Goal: Book appointment/travel/reservation

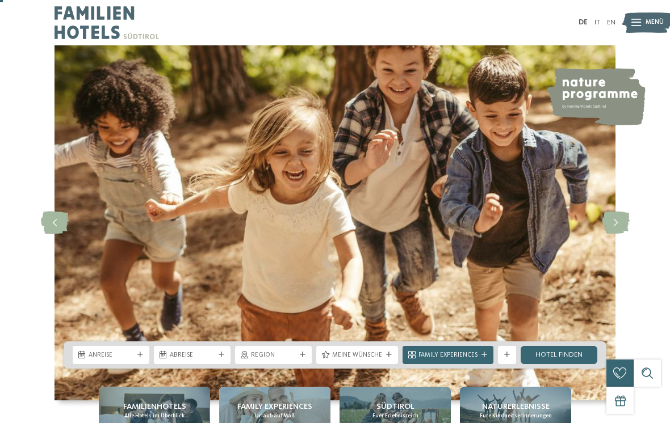
scroll to position [55, 0]
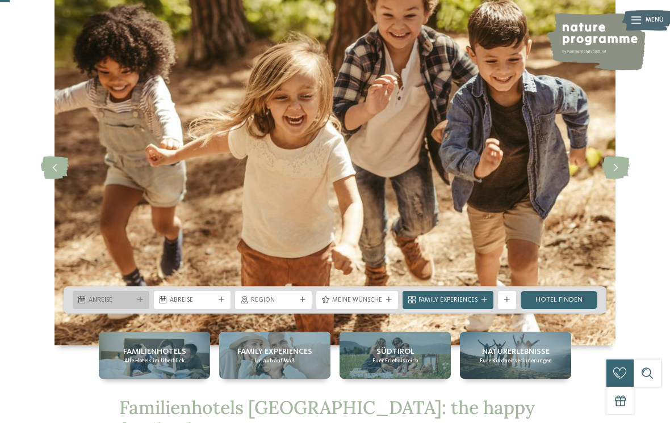
click at [137, 309] on div "Anreise" at bounding box center [111, 300] width 77 height 18
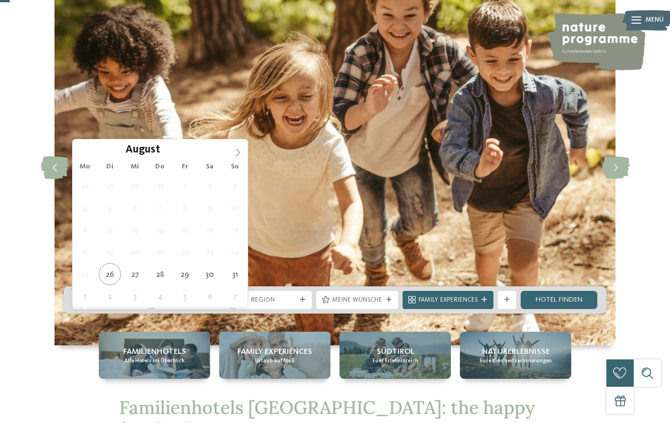
click at [236, 156] on icon at bounding box center [238, 153] width 8 height 8
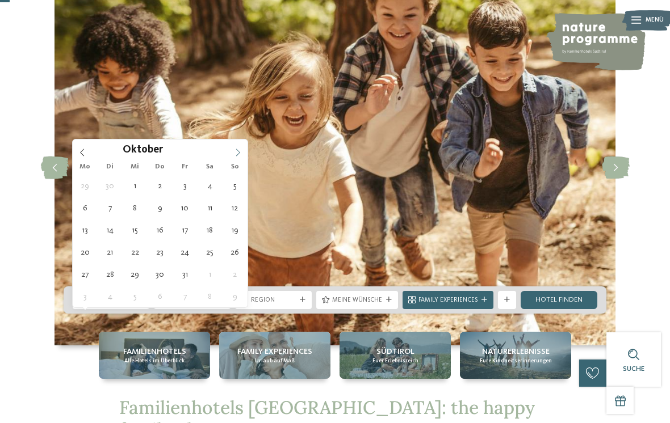
click at [240, 149] on icon at bounding box center [238, 153] width 8 height 8
click at [241, 156] on icon at bounding box center [238, 153] width 8 height 8
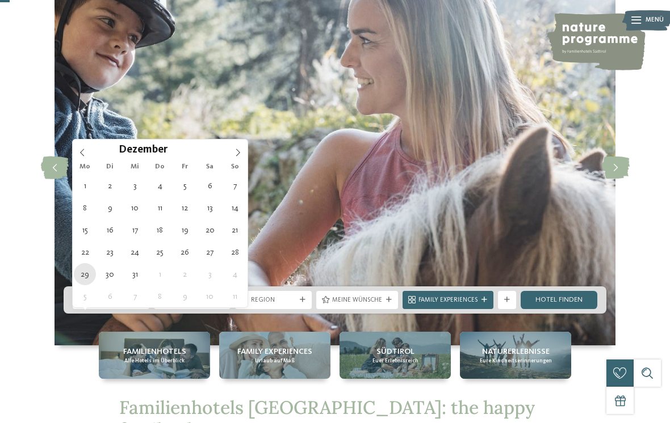
type div "29.12.2025"
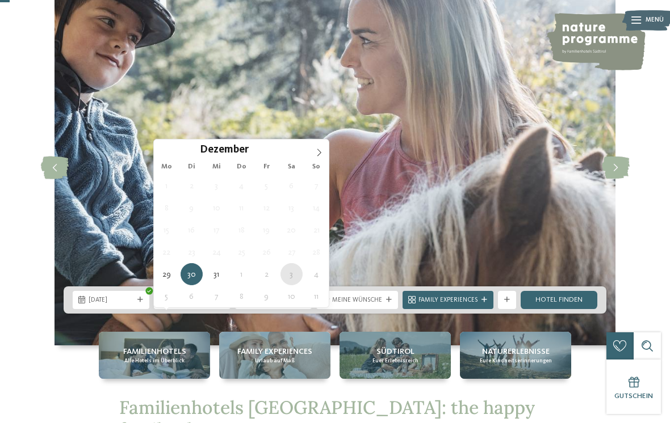
type div "03.01.2026"
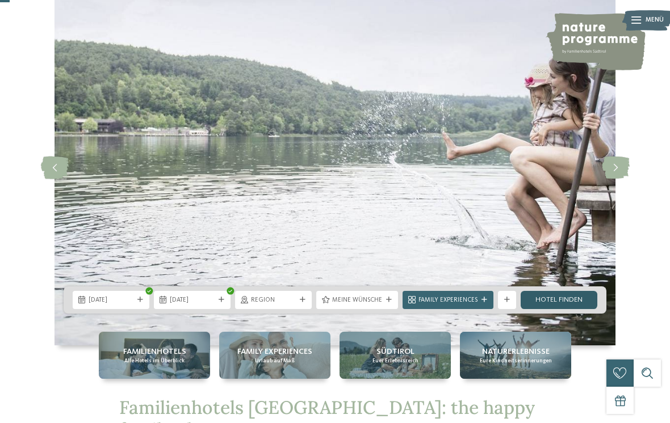
click at [565, 309] on link "Hotel finden" at bounding box center [559, 300] width 77 height 18
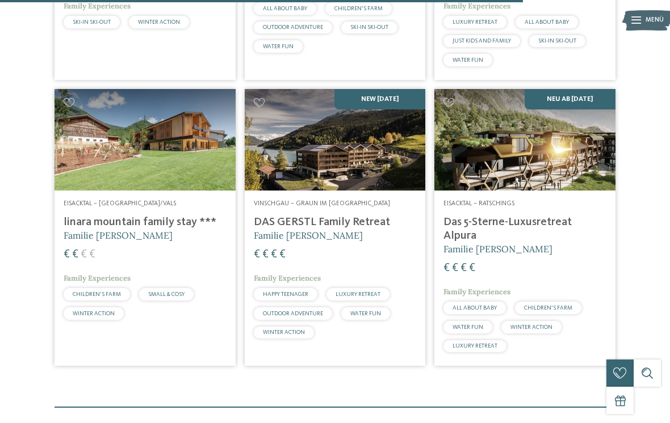
scroll to position [1636, 0]
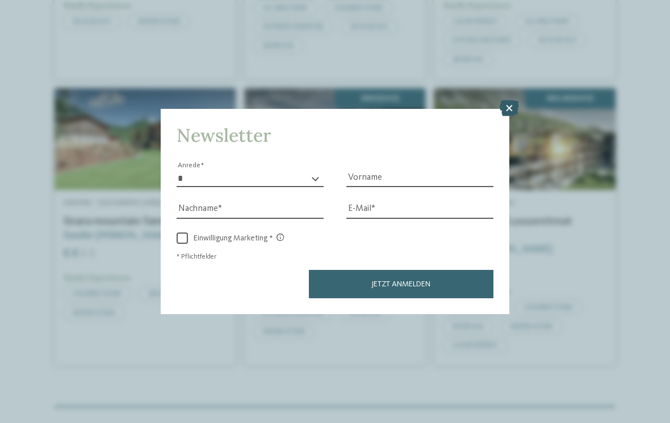
click at [513, 100] on icon at bounding box center [509, 108] width 19 height 16
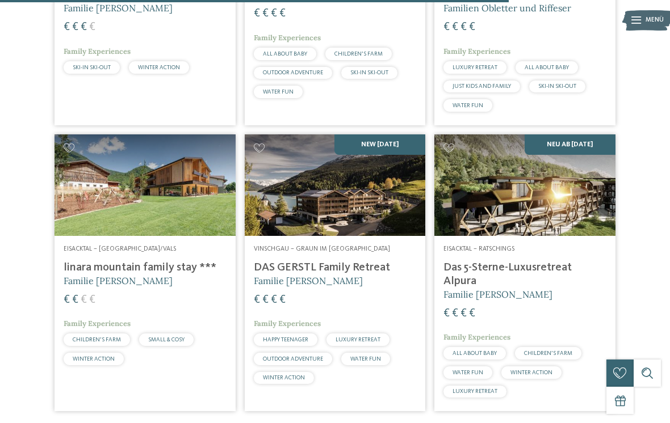
scroll to position [1591, 0]
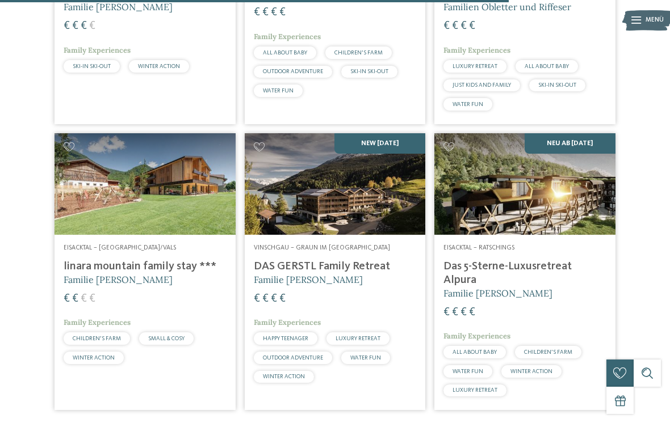
click at [580, 210] on img at bounding box center [524, 184] width 181 height 102
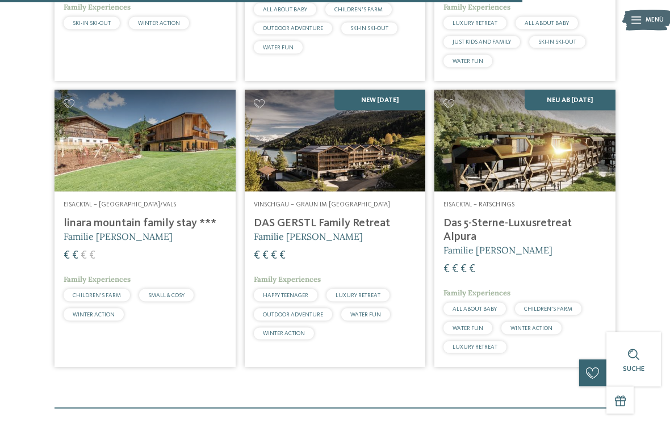
scroll to position [1636, 0]
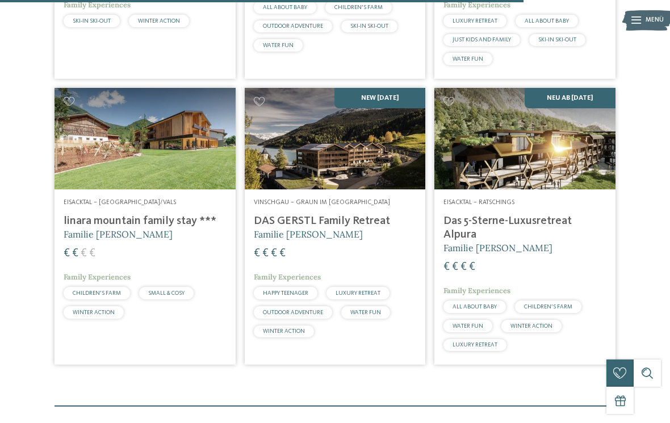
click at [571, 230] on h4 "Das 5-Sterne-Luxusretreat Alpura" at bounding box center [524, 228] width 163 height 27
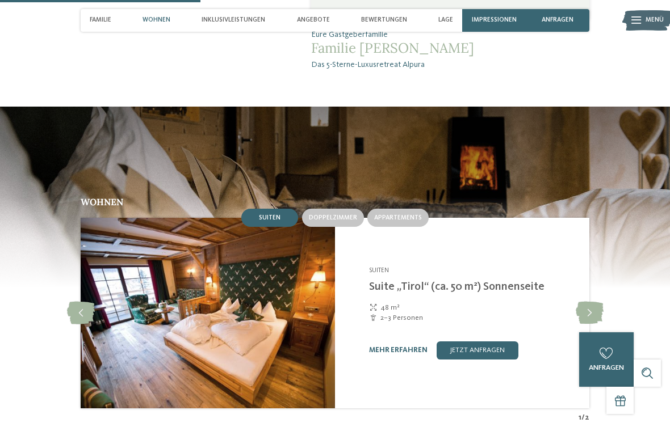
scroll to position [999, 0]
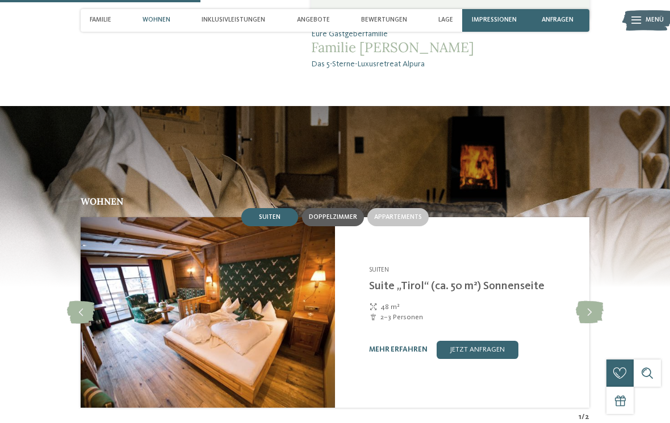
click at [339, 214] on span "Doppelzimmer" at bounding box center [333, 217] width 48 height 7
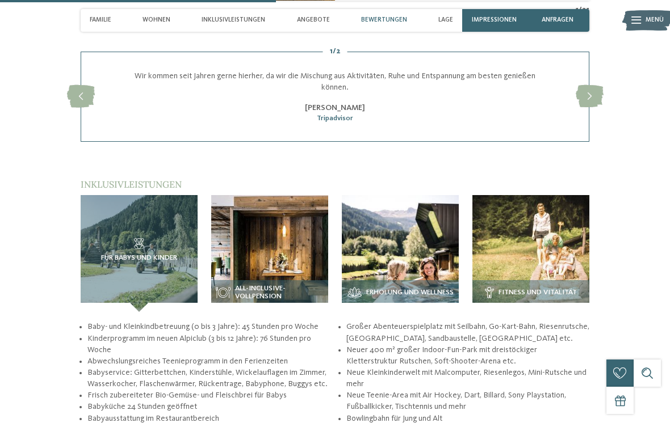
scroll to position [1423, 0]
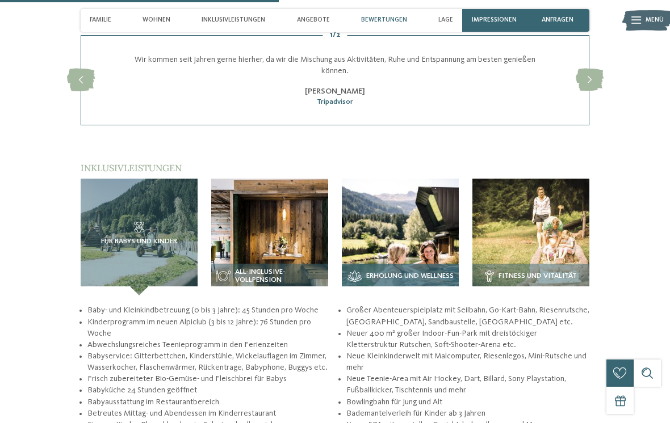
click at [422, 272] on span "Erholung und Wellness" at bounding box center [409, 276] width 87 height 8
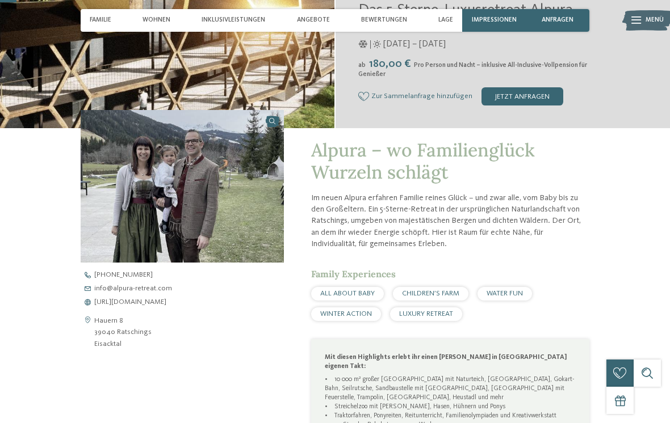
scroll to position [0, 0]
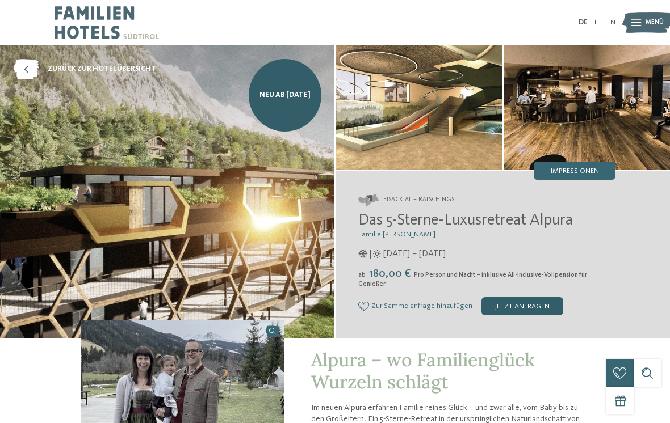
click at [523, 297] on div "jetzt anfragen" at bounding box center [522, 306] width 82 height 18
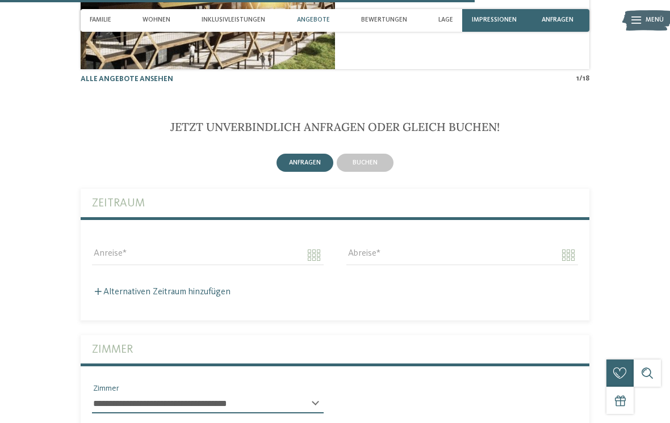
scroll to position [2414, 0]
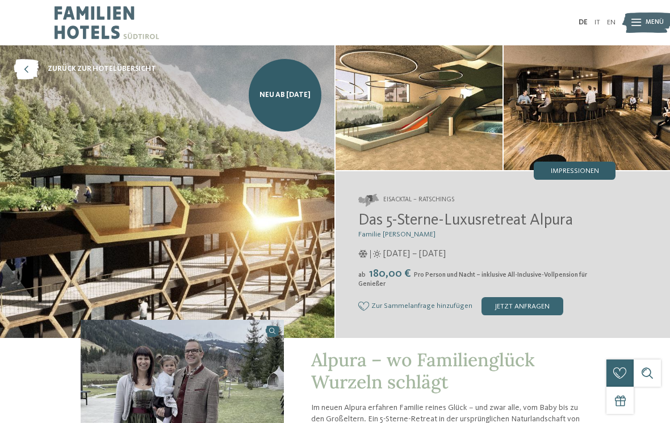
click at [588, 173] on span "Impressionen" at bounding box center [575, 171] width 48 height 7
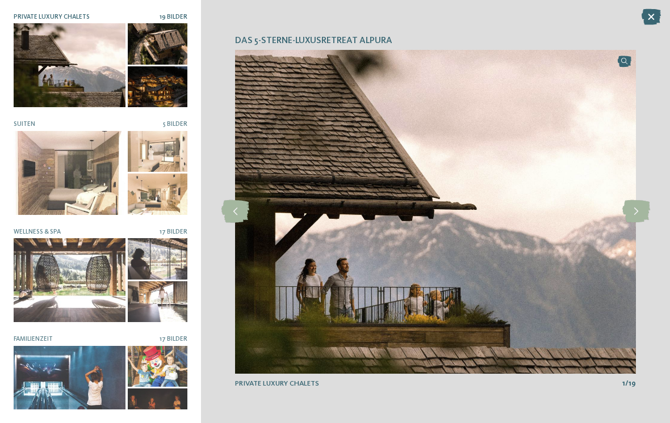
click at [78, 69] on div at bounding box center [70, 65] width 112 height 84
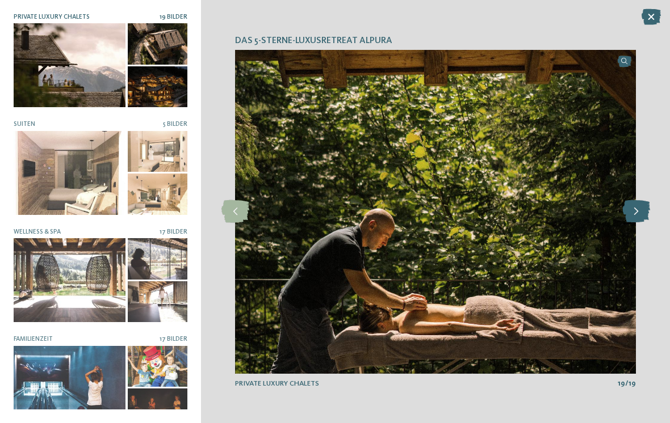
click at [639, 212] on icon at bounding box center [636, 211] width 28 height 23
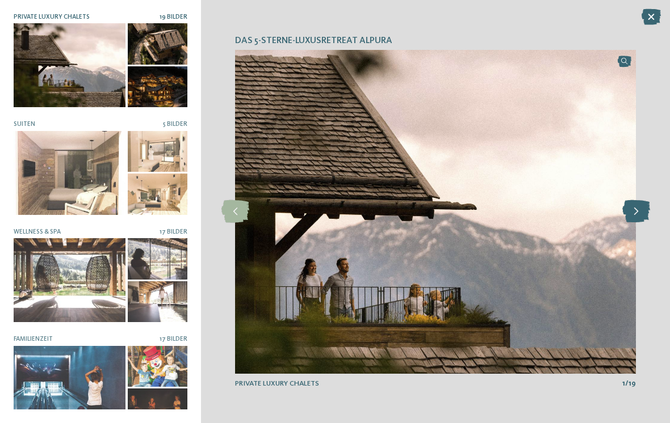
click at [643, 209] on icon at bounding box center [636, 211] width 28 height 23
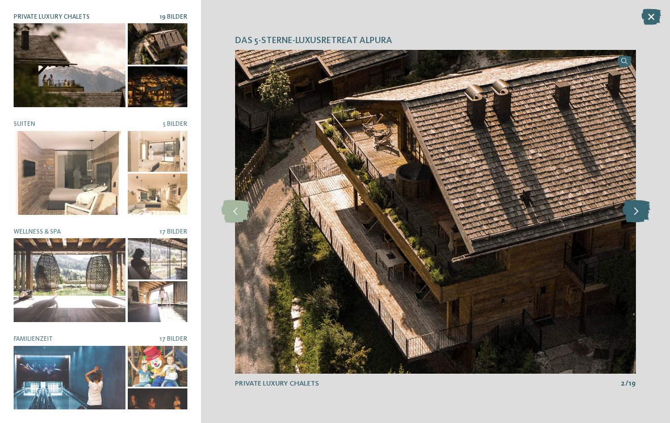
click at [643, 211] on icon at bounding box center [636, 211] width 28 height 23
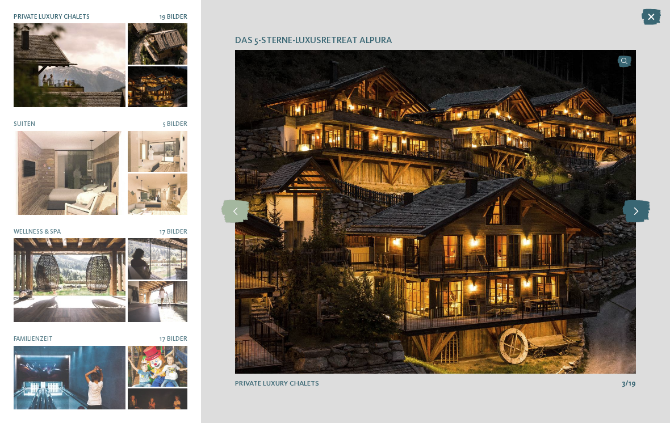
click at [638, 211] on icon at bounding box center [636, 211] width 28 height 23
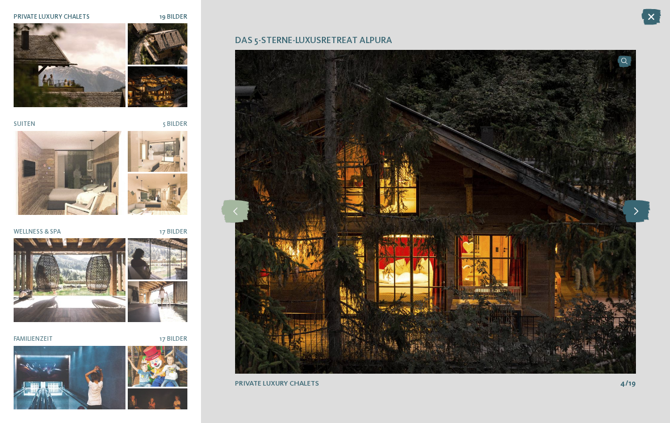
click at [638, 209] on icon at bounding box center [636, 211] width 28 height 23
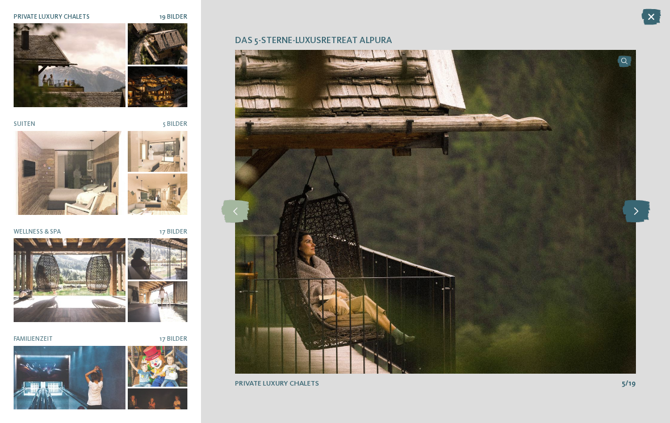
click at [641, 210] on icon at bounding box center [636, 211] width 28 height 23
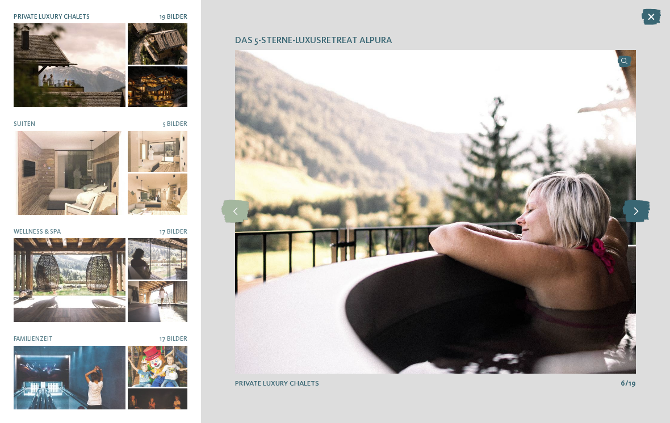
click at [641, 208] on icon at bounding box center [636, 211] width 28 height 23
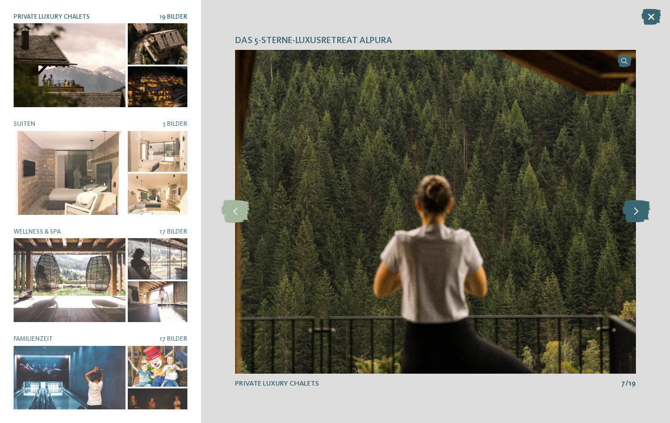
click at [640, 210] on icon at bounding box center [636, 211] width 28 height 23
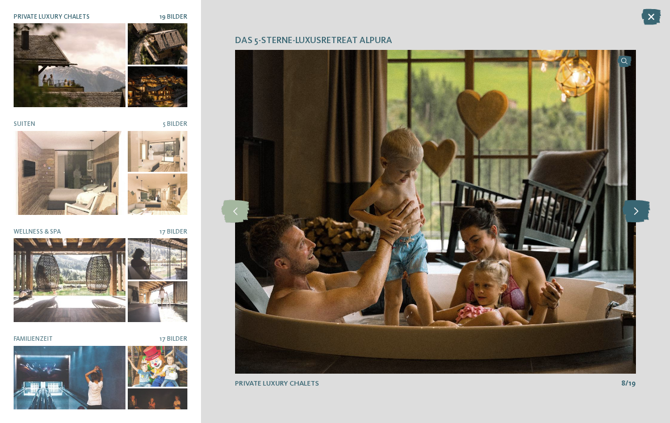
click at [641, 208] on icon at bounding box center [636, 211] width 28 height 23
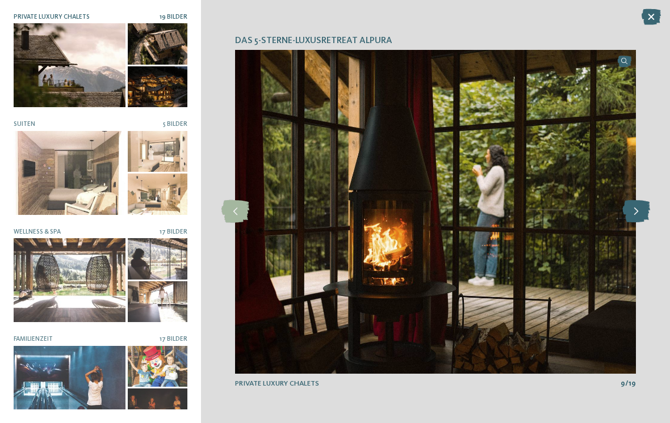
click at [641, 213] on icon at bounding box center [636, 211] width 28 height 23
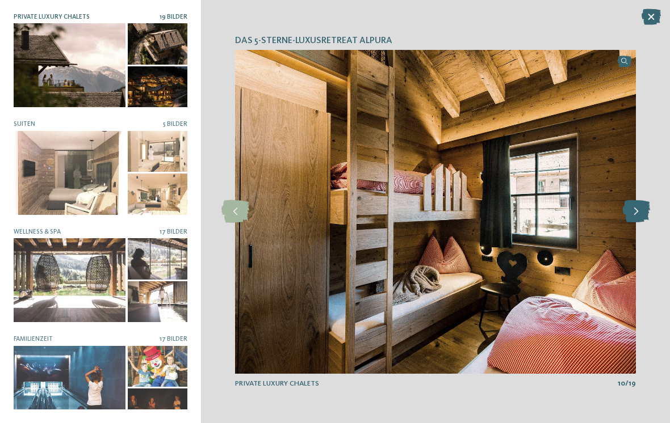
click at [641, 213] on icon at bounding box center [636, 211] width 28 height 23
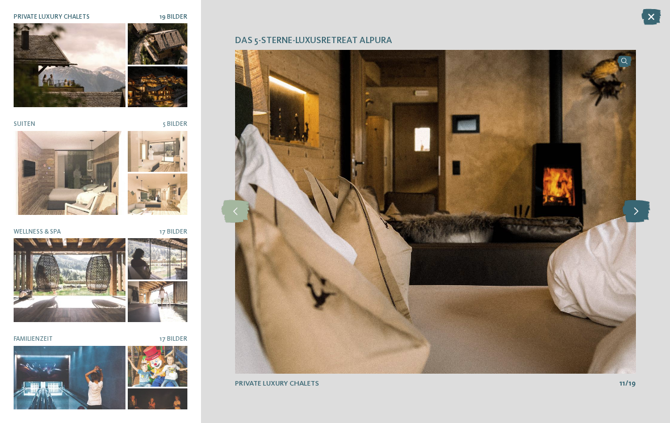
click at [642, 214] on icon at bounding box center [636, 211] width 28 height 23
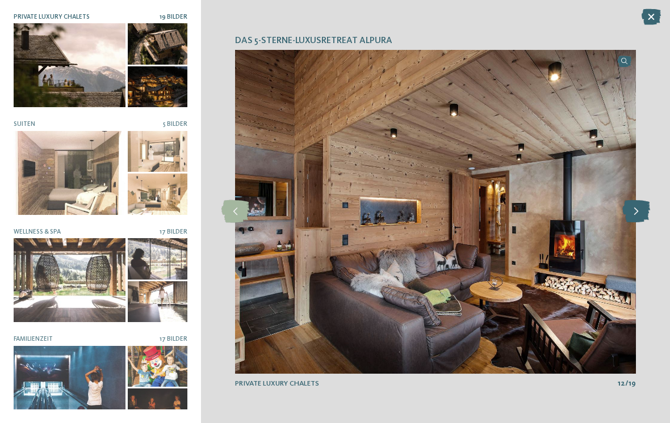
click at [641, 212] on icon at bounding box center [636, 211] width 28 height 23
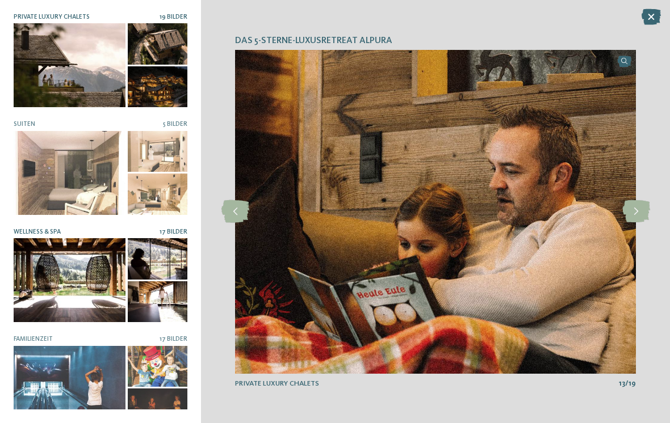
click at [52, 271] on div at bounding box center [70, 280] width 112 height 84
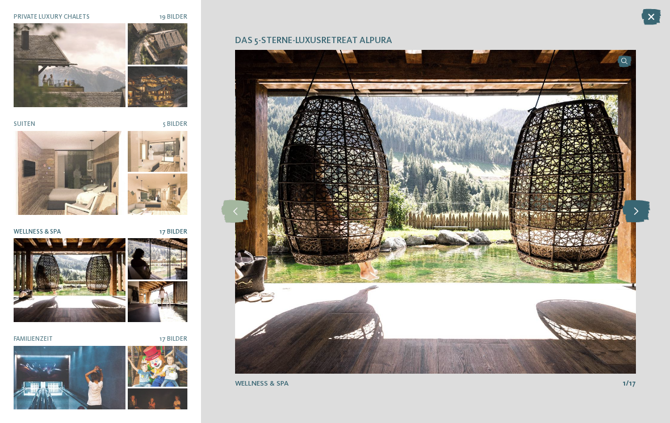
click at [633, 216] on icon at bounding box center [636, 211] width 28 height 23
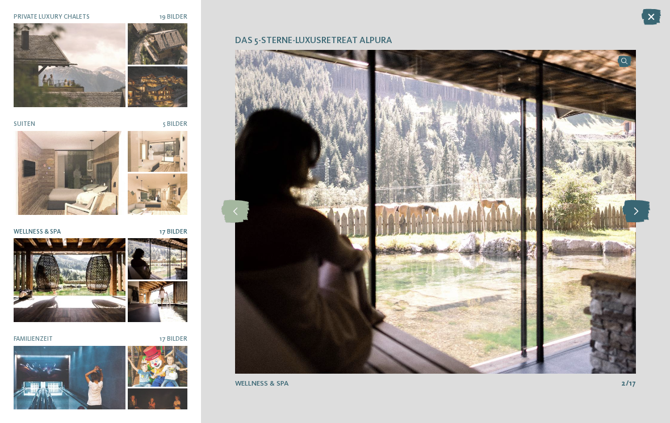
click at [638, 218] on icon at bounding box center [636, 211] width 28 height 23
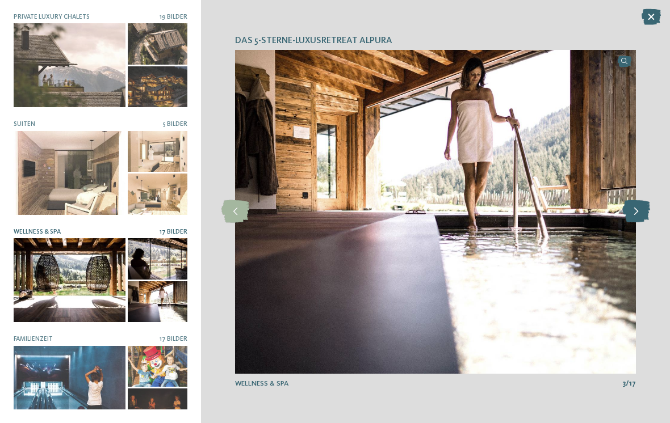
click at [643, 210] on icon at bounding box center [636, 211] width 28 height 23
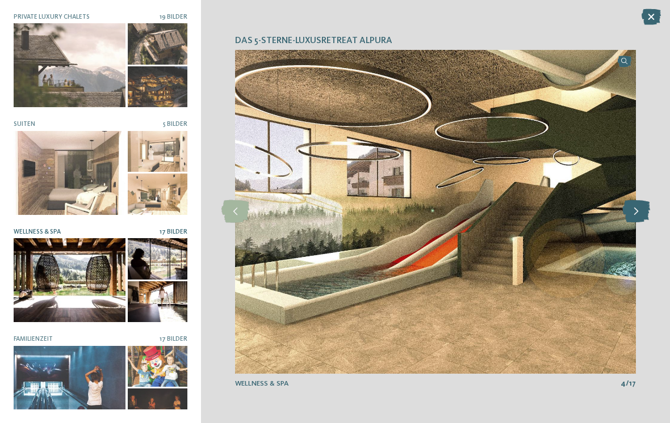
click at [639, 212] on icon at bounding box center [636, 211] width 28 height 23
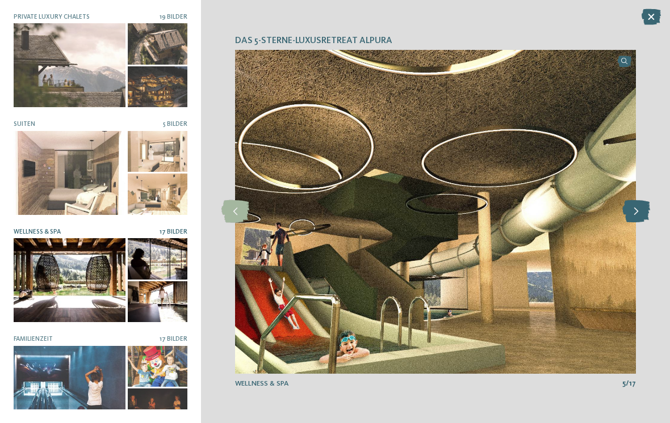
click at [640, 212] on icon at bounding box center [636, 211] width 28 height 23
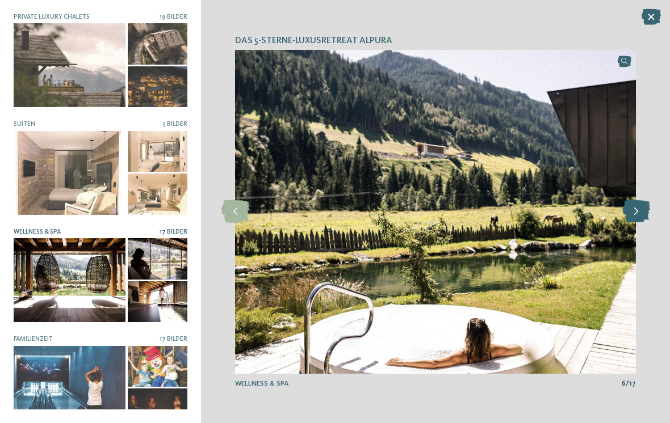
click at [639, 214] on icon at bounding box center [636, 211] width 28 height 23
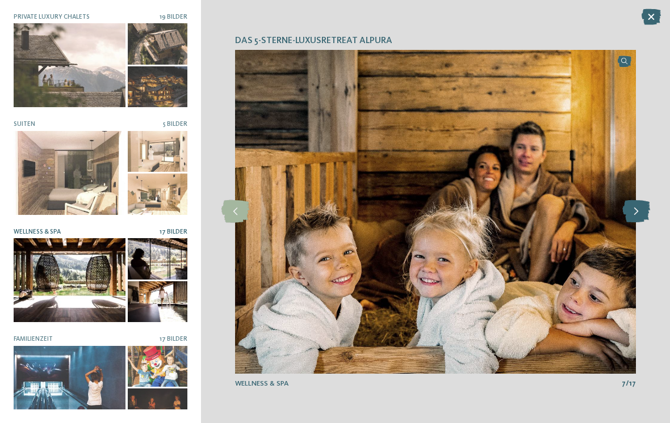
click at [643, 207] on icon at bounding box center [636, 211] width 28 height 23
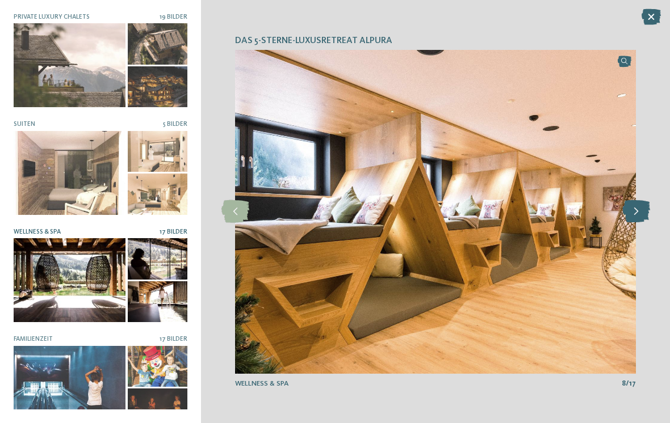
click at [643, 207] on icon at bounding box center [636, 211] width 28 height 23
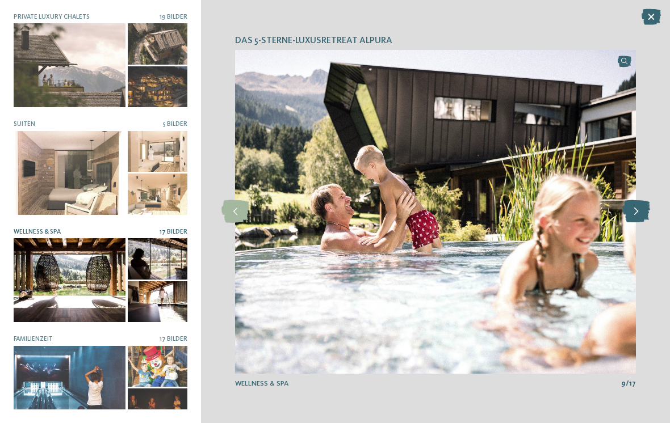
click at [641, 210] on icon at bounding box center [636, 211] width 28 height 23
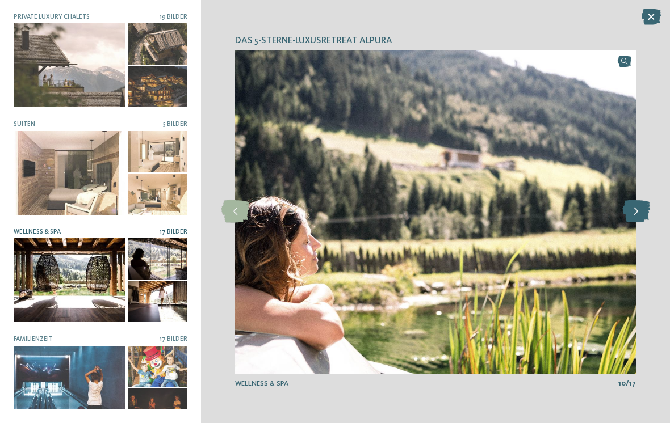
click at [642, 212] on icon at bounding box center [636, 211] width 28 height 23
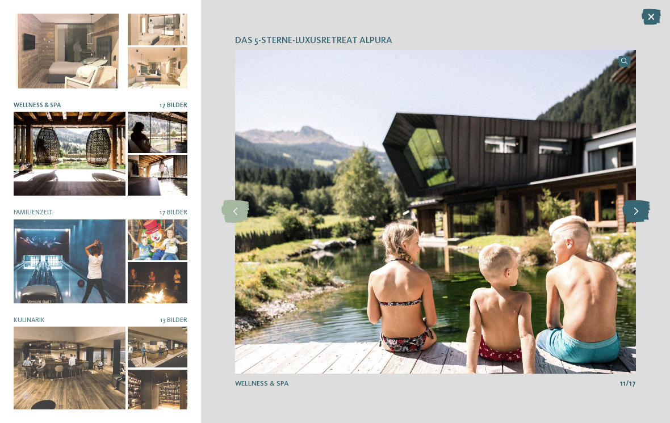
scroll to position [127, 0]
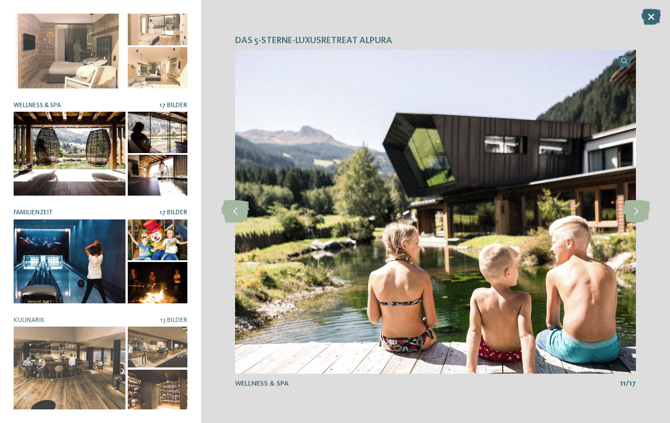
click at [74, 271] on div at bounding box center [70, 262] width 112 height 84
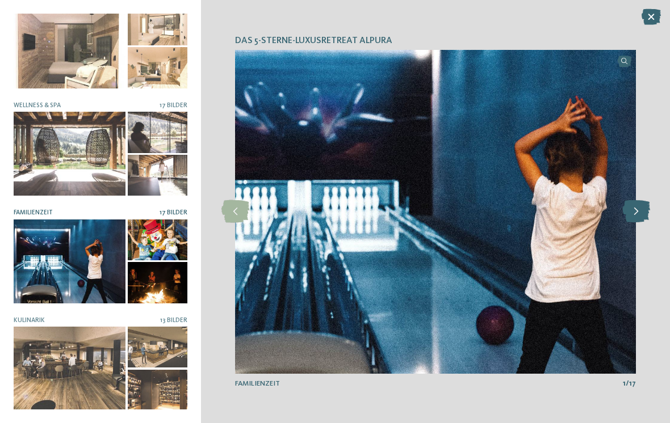
click at [637, 211] on icon at bounding box center [636, 211] width 28 height 23
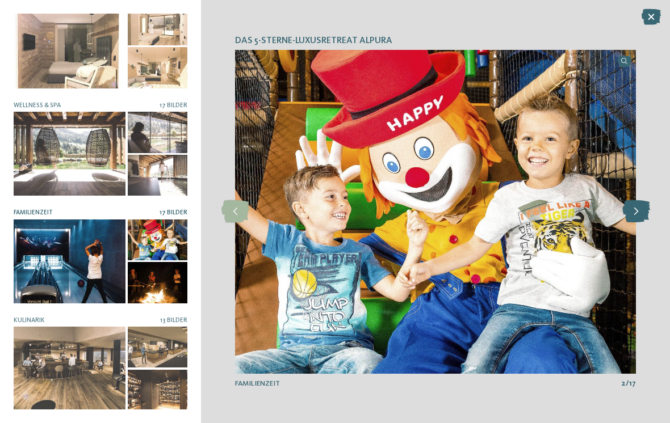
click at [642, 211] on icon at bounding box center [636, 211] width 28 height 23
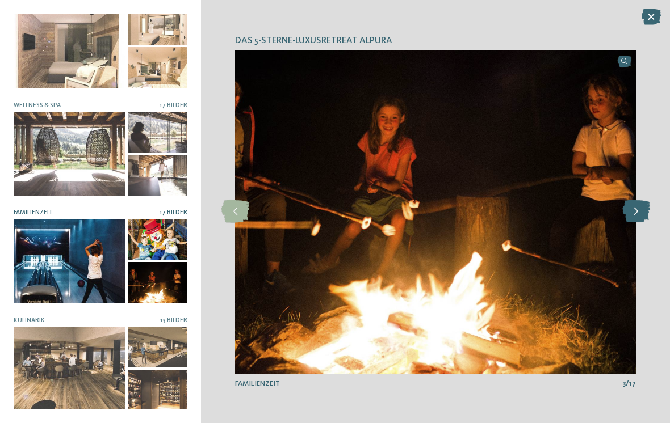
click at [644, 214] on icon at bounding box center [636, 211] width 28 height 23
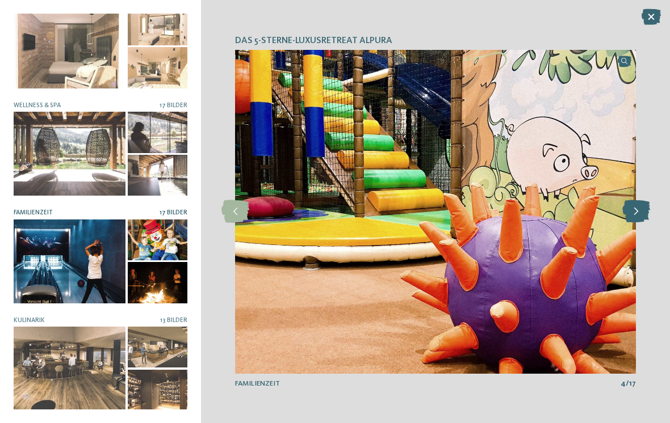
click at [639, 213] on icon at bounding box center [636, 211] width 28 height 23
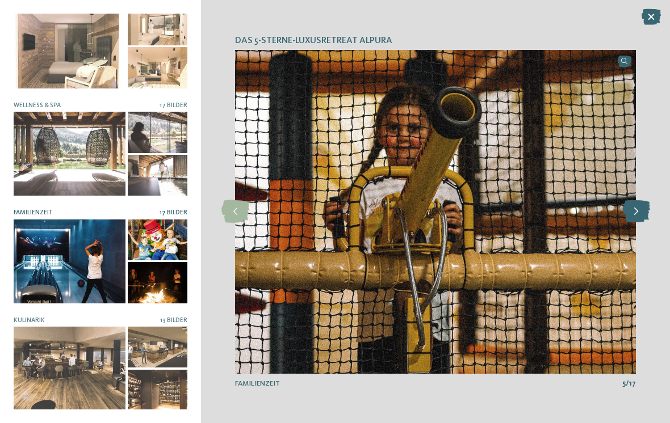
click at [638, 212] on icon at bounding box center [636, 211] width 28 height 23
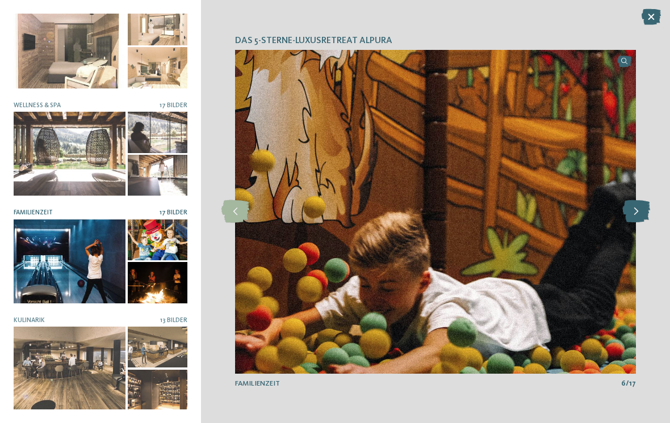
click at [645, 211] on icon at bounding box center [636, 211] width 28 height 23
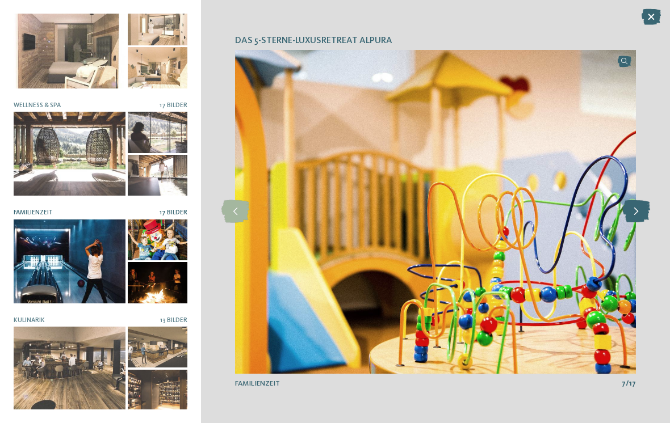
click at [641, 215] on icon at bounding box center [636, 211] width 28 height 23
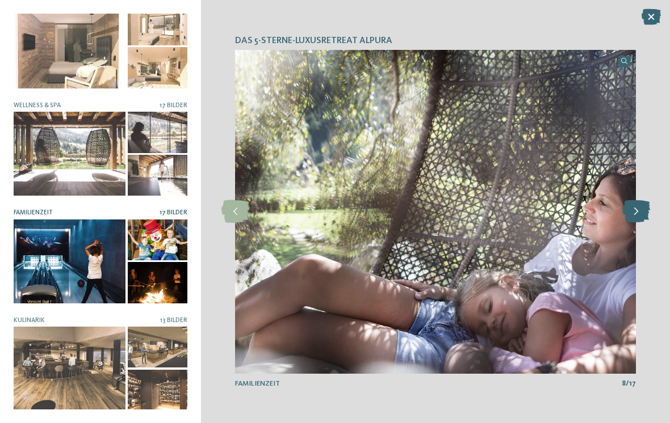
click at [643, 215] on icon at bounding box center [636, 211] width 28 height 23
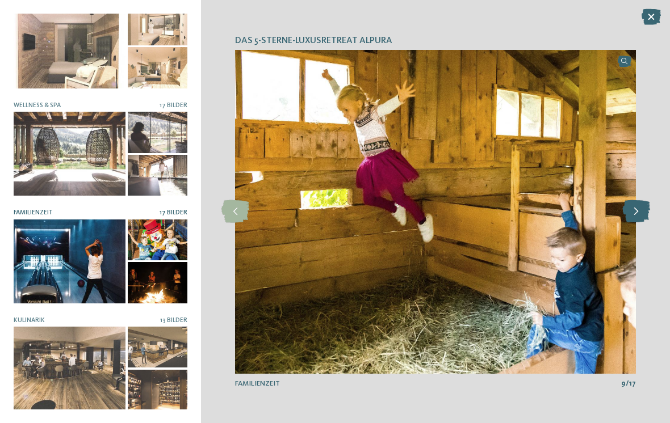
click at [641, 213] on icon at bounding box center [636, 211] width 28 height 23
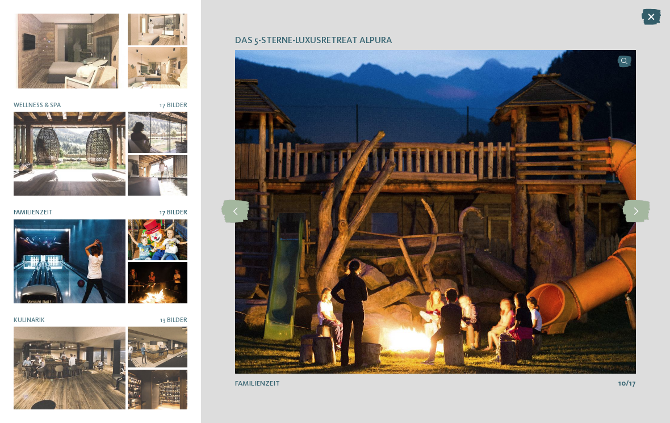
click at [652, 18] on icon at bounding box center [650, 17] width 19 height 16
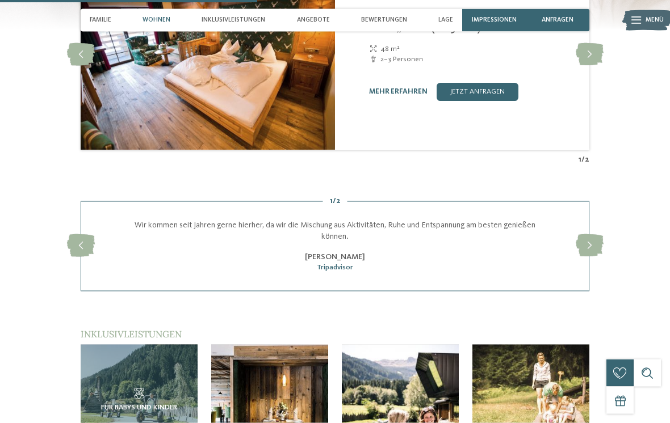
scroll to position [1249, 0]
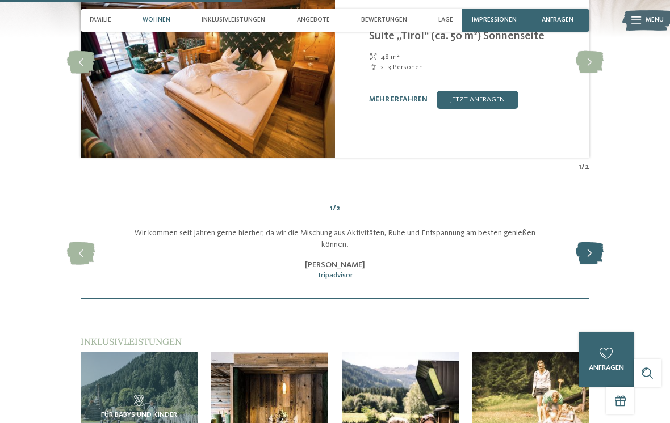
click at [588, 242] on icon at bounding box center [590, 253] width 28 height 23
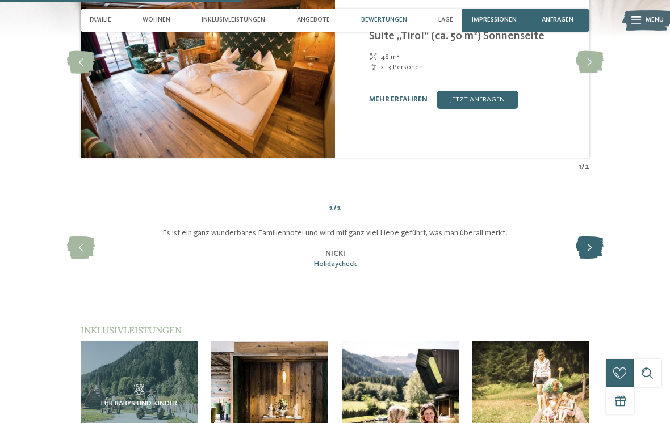
click at [588, 237] on icon at bounding box center [590, 248] width 28 height 23
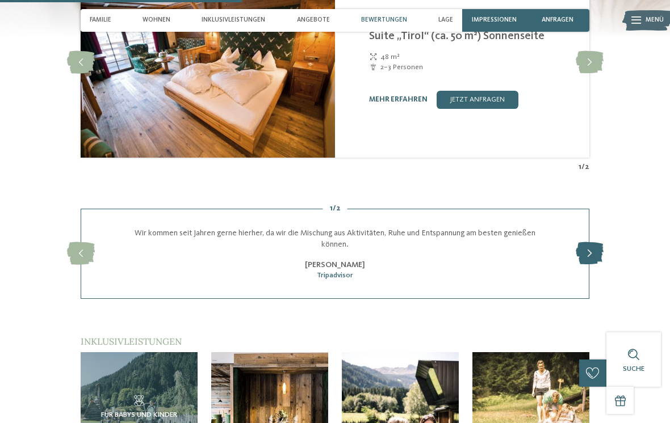
click at [585, 242] on icon at bounding box center [590, 253] width 28 height 23
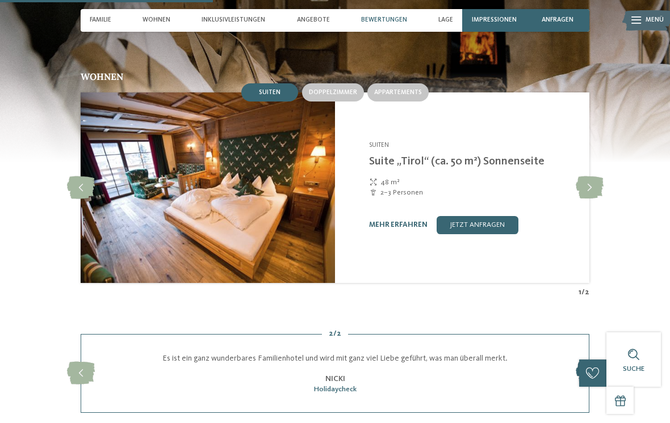
scroll to position [1095, 0]
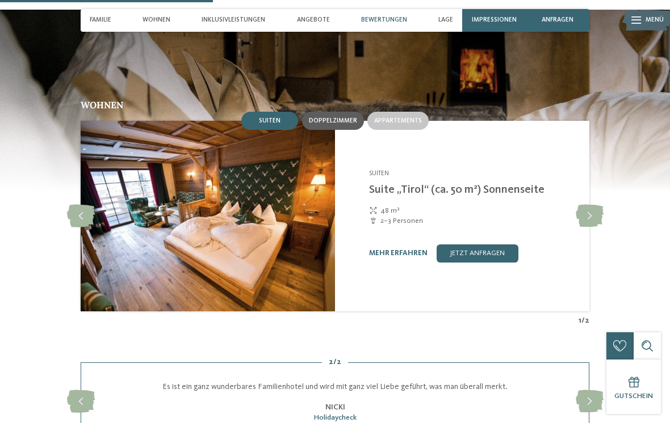
click at [336, 112] on div "Doppelzimmer" at bounding box center [333, 121] width 62 height 18
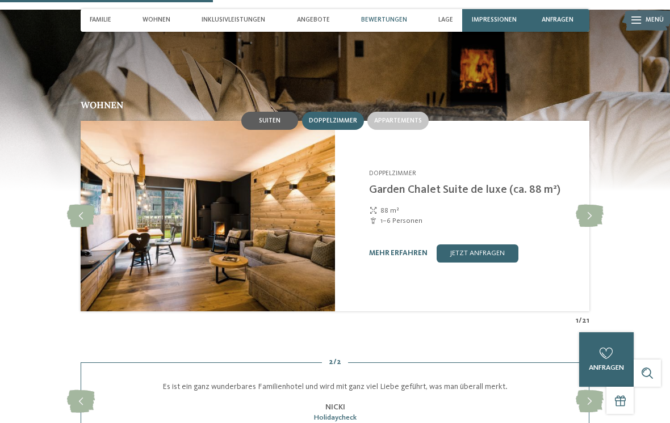
click at [269, 112] on div "Suiten" at bounding box center [269, 121] width 57 height 18
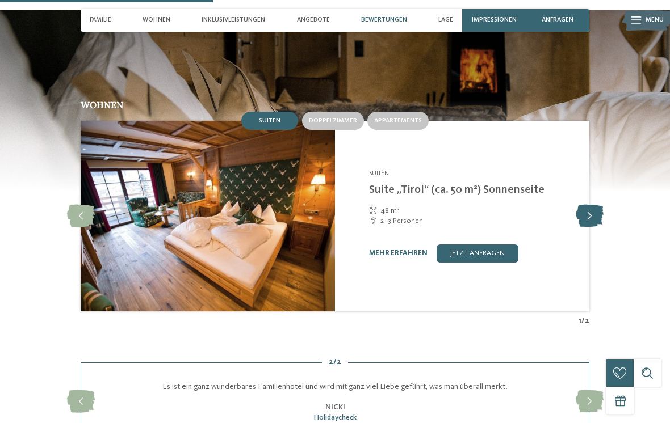
click at [584, 205] on icon at bounding box center [590, 216] width 28 height 23
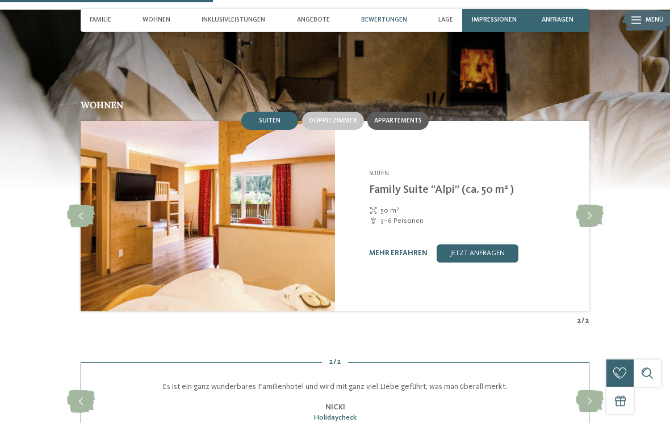
click at [398, 118] on span "Appartements" at bounding box center [398, 121] width 48 height 7
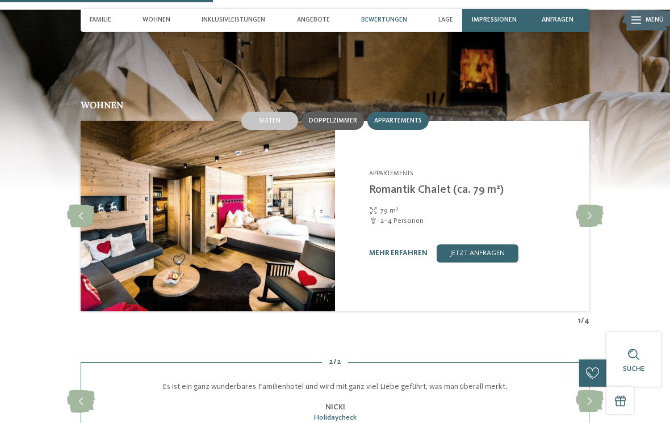
click at [331, 118] on span "Doppelzimmer" at bounding box center [333, 121] width 48 height 7
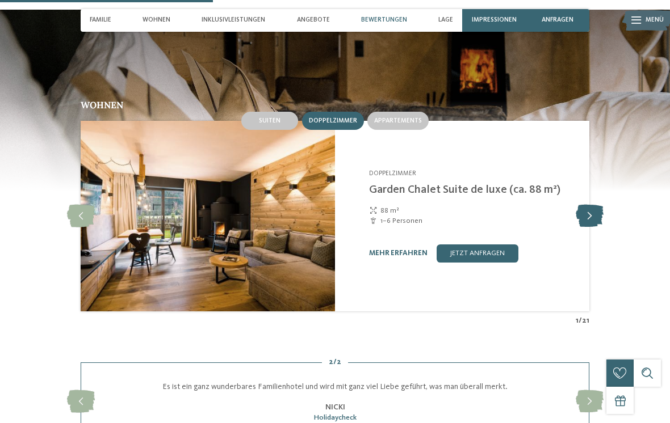
click at [592, 205] on icon at bounding box center [590, 216] width 28 height 23
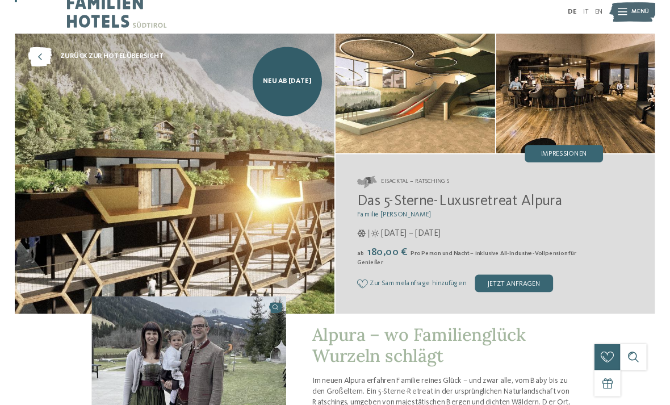
scroll to position [0, 0]
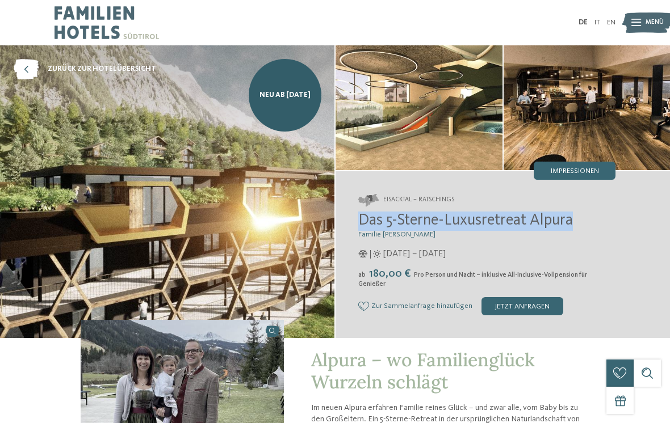
copy span "Das 5-Sterne-Luxusretreat Alpura"
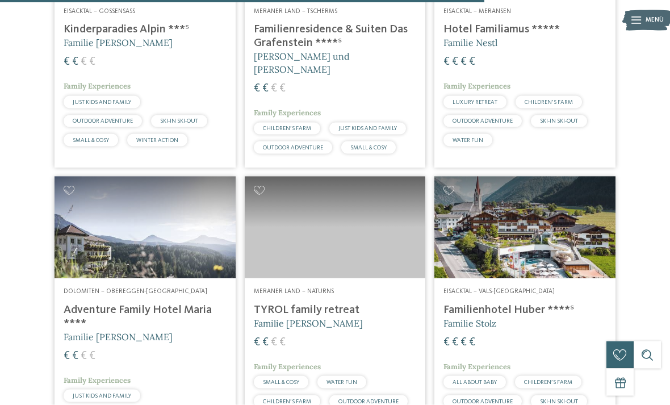
scroll to position [2083, 0]
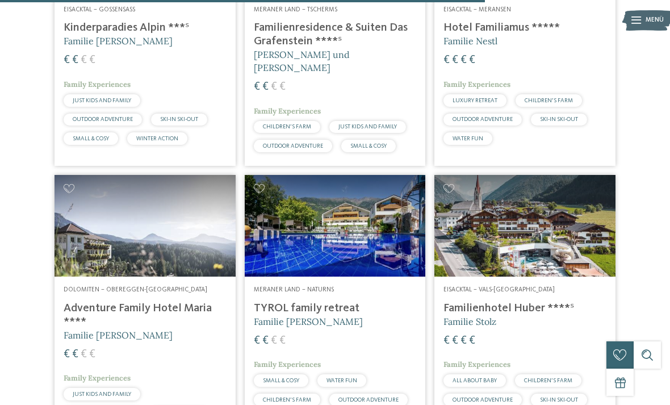
click at [556, 222] on img at bounding box center [524, 226] width 181 height 102
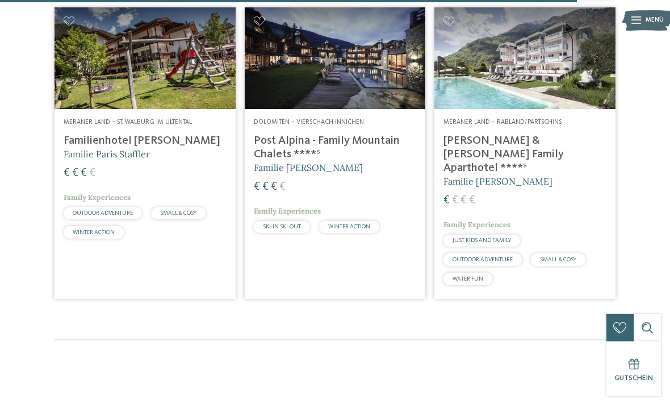
scroll to position [2529, 0]
